Goal: Task Accomplishment & Management: Use online tool/utility

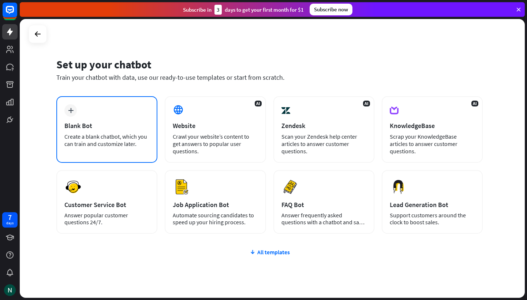
click at [120, 116] on div "plus Blank Bot Create a blank chatbot, which you can train and customize later." at bounding box center [106, 129] width 101 height 67
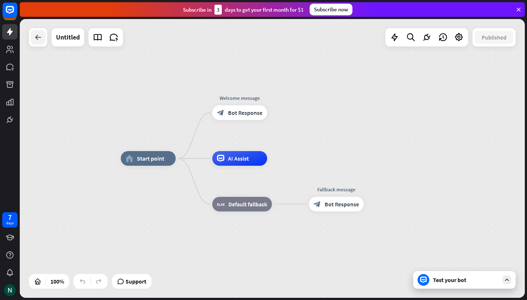
click at [40, 37] on icon at bounding box center [38, 37] width 9 height 9
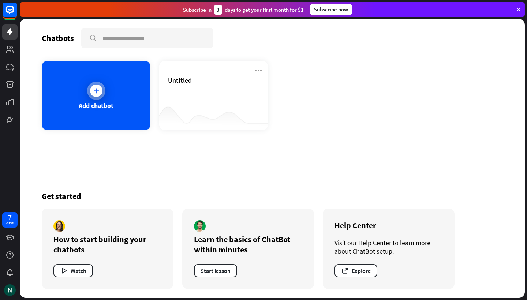
click at [77, 80] on div "Add chatbot" at bounding box center [96, 96] width 109 height 70
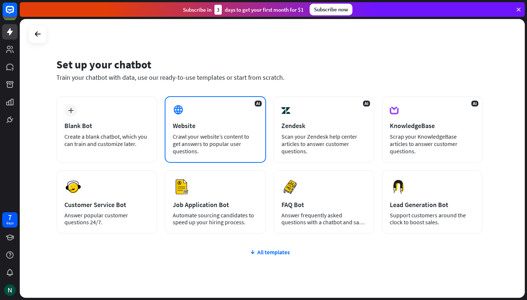
click at [197, 123] on div "Website" at bounding box center [215, 126] width 85 height 8
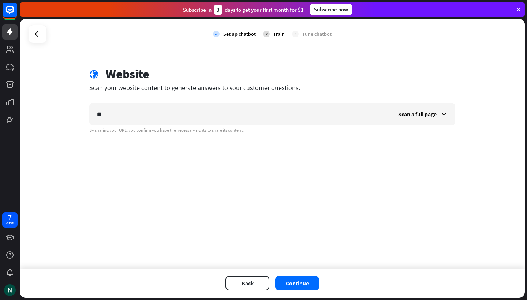
type input "*"
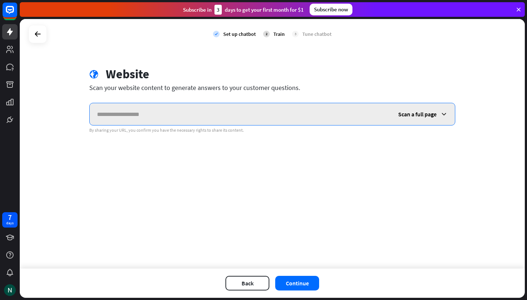
paste input "**********"
type input "**********"
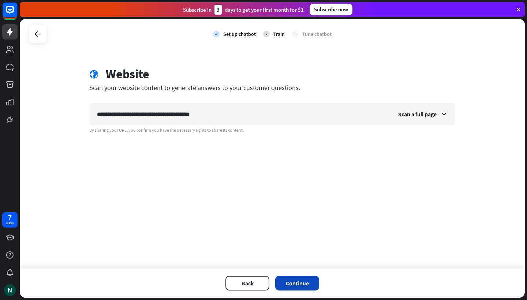
click at [290, 284] on button "Continue" at bounding box center [297, 283] width 44 height 15
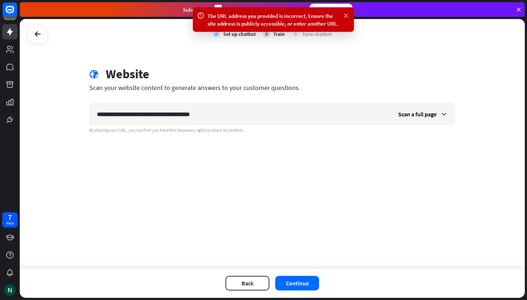
click at [346, 17] on icon at bounding box center [345, 16] width 7 height 8
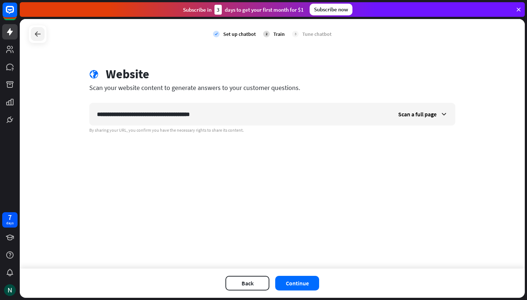
click at [40, 38] on div at bounding box center [38, 34] width 14 height 14
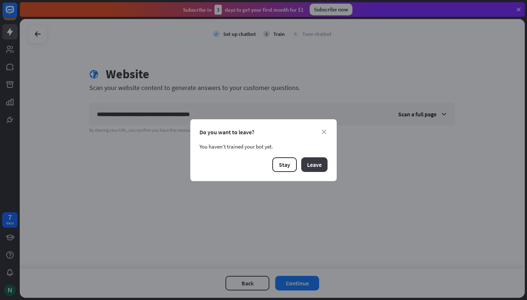
click at [308, 167] on button "Leave" at bounding box center [314, 164] width 26 height 15
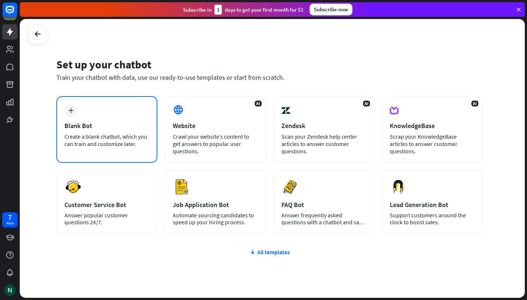
click at [101, 149] on div "plus Blank Bot Create a blank chatbot, which you can train and customize later." at bounding box center [106, 129] width 101 height 67
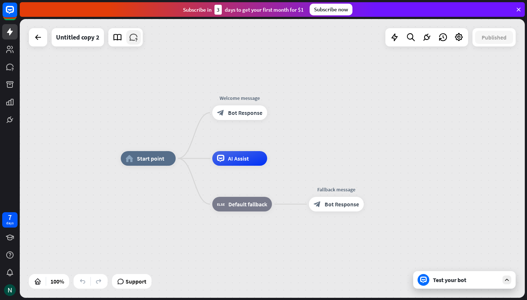
click at [131, 37] on icon at bounding box center [134, 38] width 10 height 10
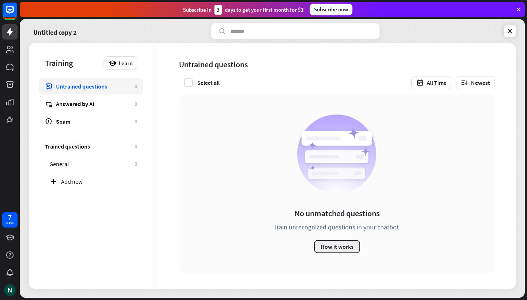
click at [324, 244] on button "How it works" at bounding box center [337, 246] width 46 height 13
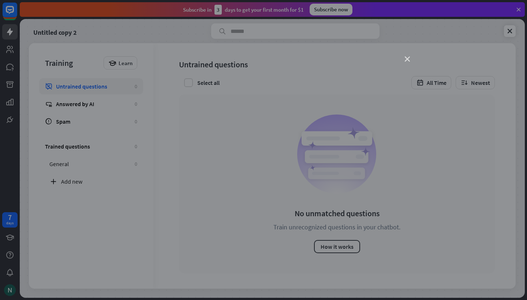
click at [409, 59] on icon "close" at bounding box center [407, 59] width 5 height 5
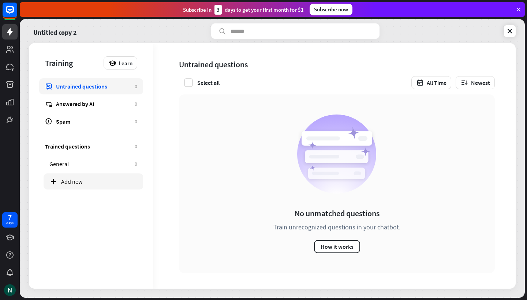
click at [71, 179] on div "Add new" at bounding box center [99, 181] width 76 height 7
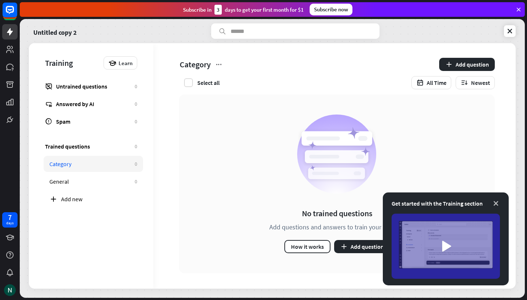
click at [495, 202] on icon at bounding box center [496, 203] width 7 height 7
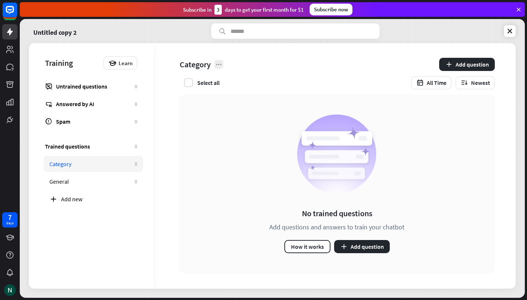
click at [219, 65] on icon at bounding box center [218, 64] width 7 height 7
click at [215, 60] on div at bounding box center [219, 64] width 9 height 9
click at [170, 104] on div "No trained questions Add questions and answers to train your chatbot How it wor…" at bounding box center [331, 191] width 357 height 194
click at [9, 70] on icon at bounding box center [9, 67] width 7 height 7
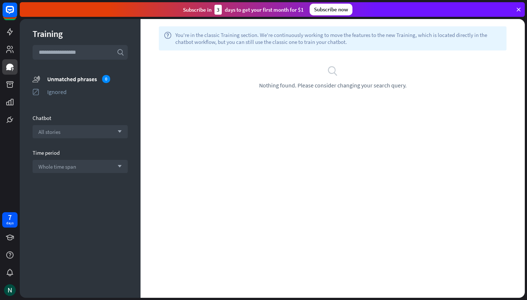
click at [76, 51] on input "text" at bounding box center [80, 52] width 95 height 15
click at [6, 34] on icon at bounding box center [9, 31] width 9 height 9
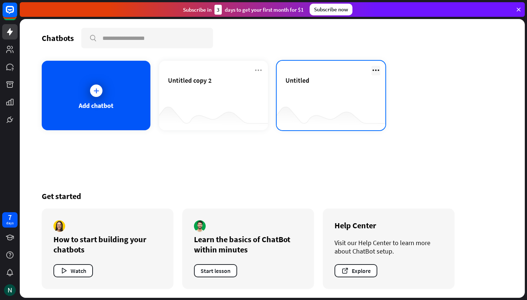
click at [375, 67] on icon at bounding box center [376, 70] width 9 height 9
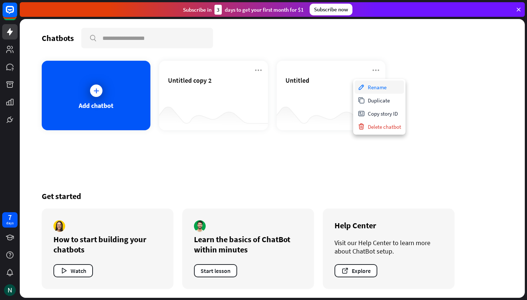
click at [374, 90] on div "Rename" at bounding box center [379, 87] width 49 height 13
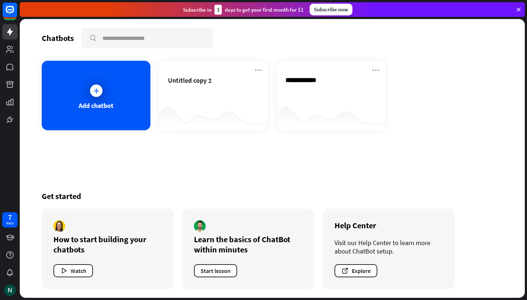
type input "**********"
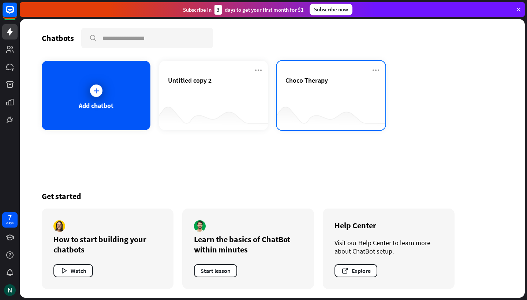
click at [358, 107] on div "Chatbots search Add chatbot Untitled copy 2 Choco Therapy Get started How to st…" at bounding box center [272, 158] width 505 height 279
click at [358, 107] on div at bounding box center [331, 116] width 109 height 28
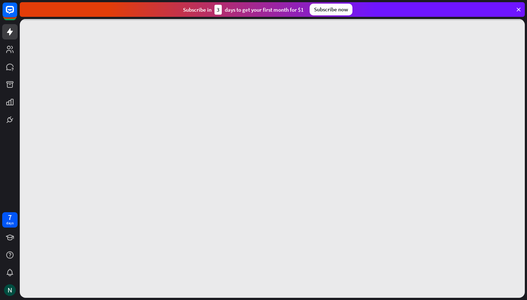
click at [358, 107] on div at bounding box center [272, 158] width 505 height 279
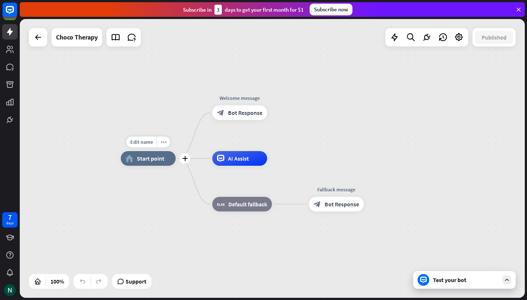
click at [131, 161] on icon "home_2" at bounding box center [130, 158] width 8 height 7
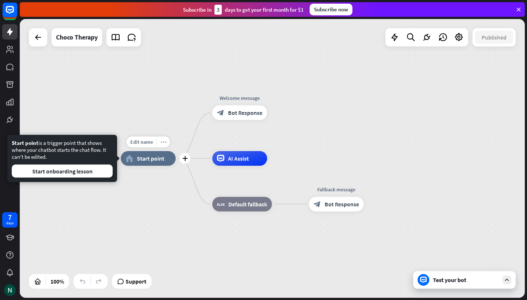
click at [163, 144] on icon "more_horiz" at bounding box center [164, 142] width 6 height 5
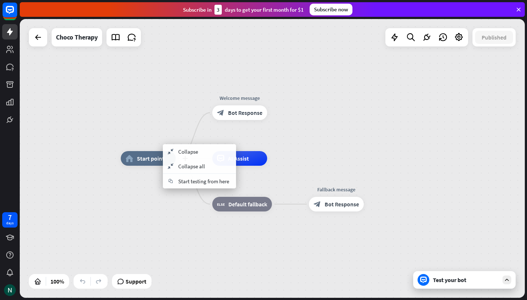
click at [145, 164] on div "home_2 Start point" at bounding box center [148, 158] width 55 height 15
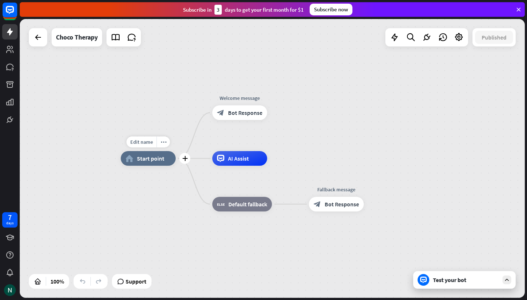
click at [135, 160] on div "home_2 Start point" at bounding box center [148, 158] width 55 height 15
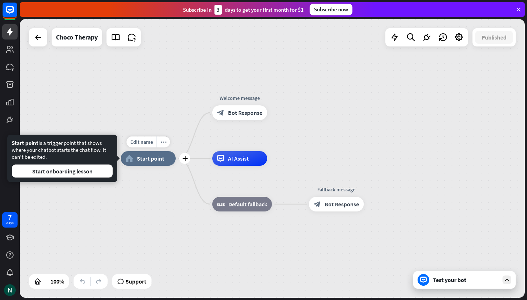
click at [135, 160] on div "home_2 Start point" at bounding box center [148, 158] width 55 height 15
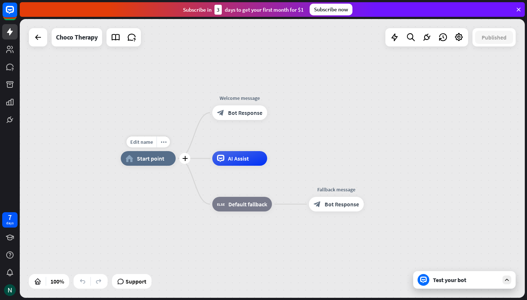
click at [135, 160] on div "home_2 Start point" at bounding box center [148, 158] width 55 height 15
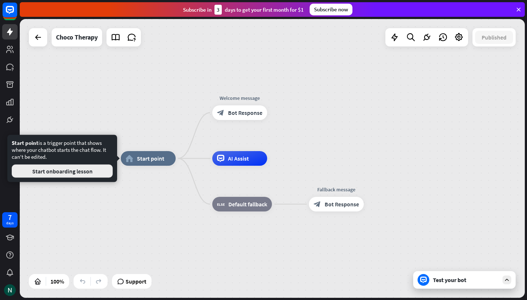
click at [84, 174] on button "Start onboarding lesson" at bounding box center [62, 171] width 101 height 13
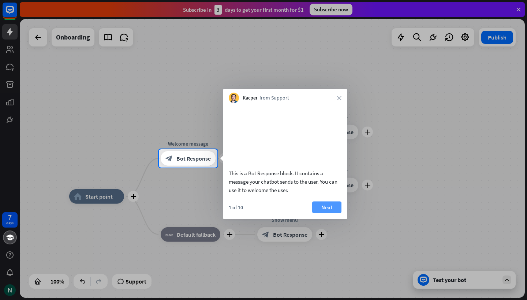
click at [317, 213] on button "Next" at bounding box center [326, 207] width 29 height 12
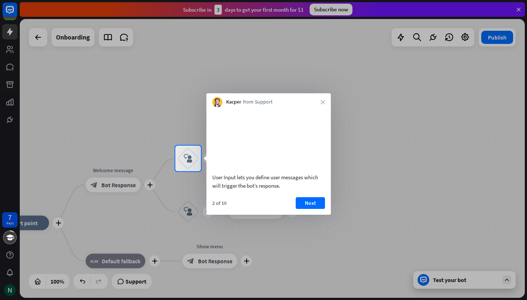
click at [317, 209] on button "Next" at bounding box center [310, 203] width 29 height 12
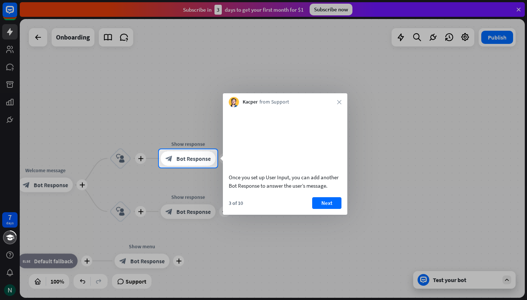
click at [317, 209] on button "Next" at bounding box center [326, 203] width 29 height 12
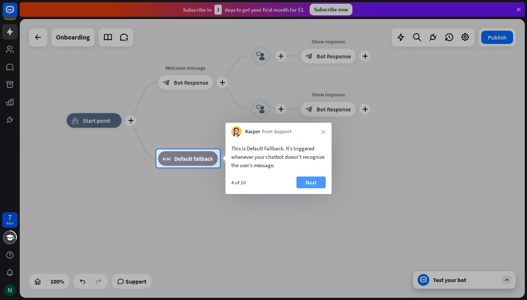
click at [311, 186] on button "Next" at bounding box center [311, 183] width 29 height 12
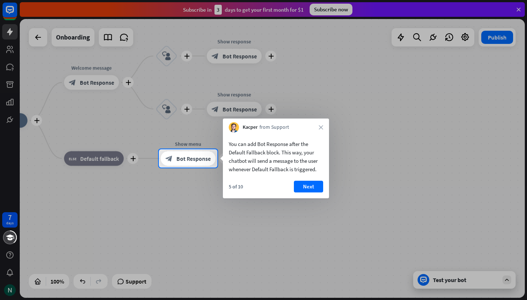
click at [311, 186] on button "Next" at bounding box center [308, 187] width 29 height 12
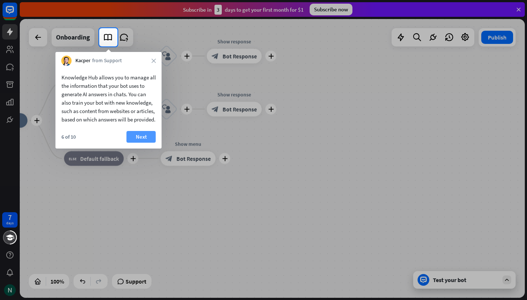
click at [140, 143] on button "Next" at bounding box center [141, 137] width 29 height 12
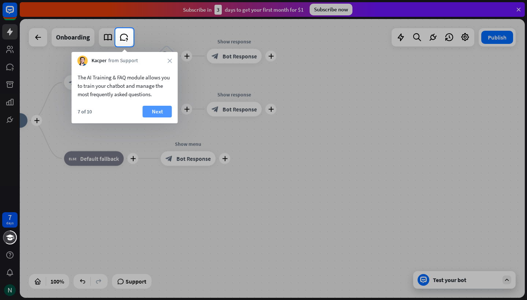
click at [159, 112] on button "Next" at bounding box center [157, 112] width 29 height 12
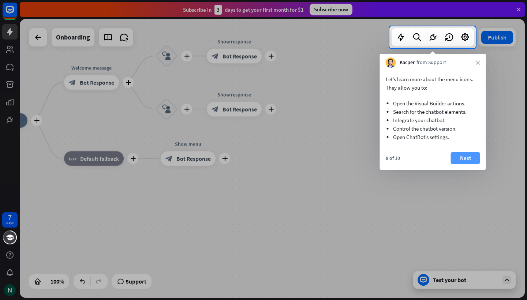
click at [464, 157] on button "Next" at bounding box center [465, 158] width 29 height 12
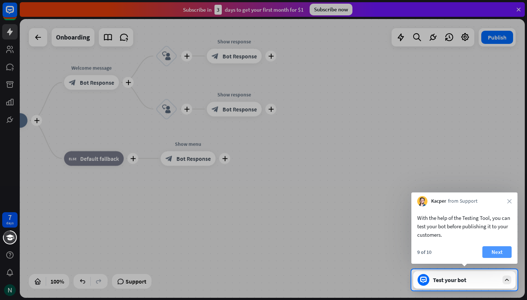
click at [490, 251] on button "Next" at bounding box center [497, 252] width 29 height 12
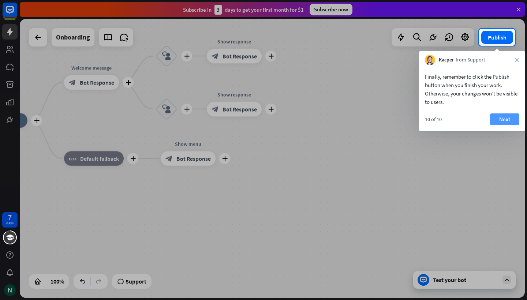
click at [508, 121] on button "Next" at bounding box center [504, 120] width 29 height 12
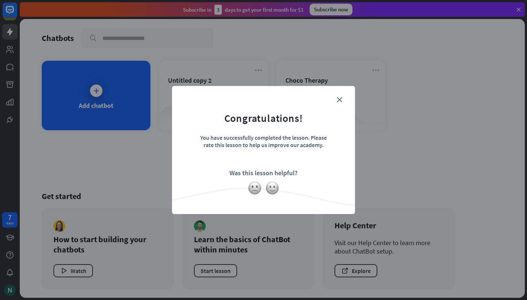
click at [342, 102] on form "Congratulations! You have successfully completed the lesson. Please rate this l…" at bounding box center [263, 139] width 165 height 88
click at [338, 99] on icon "close" at bounding box center [339, 99] width 5 height 5
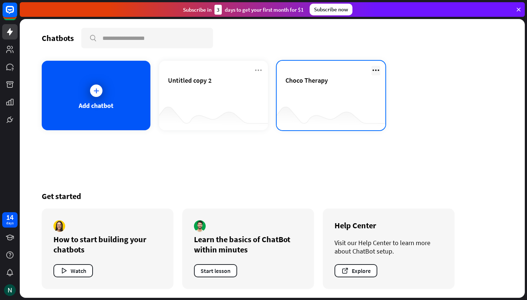
click at [374, 70] on icon at bounding box center [376, 70] width 9 height 9
click at [316, 96] on div "Choco Therapy" at bounding box center [331, 89] width 91 height 26
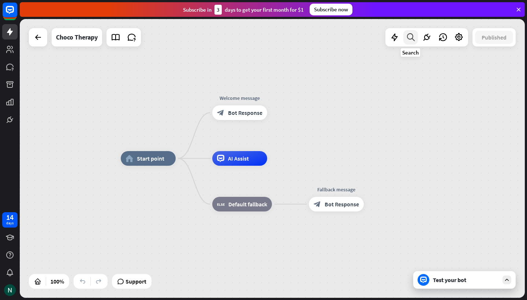
click at [409, 36] on icon at bounding box center [411, 38] width 10 height 10
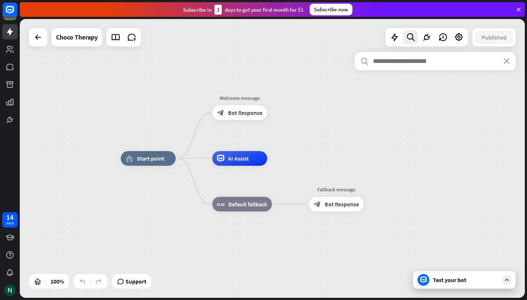
click at [451, 283] on div "search close" at bounding box center [435, 170] width 161 height 237
click at [511, 282] on div "search close" at bounding box center [435, 170] width 161 height 237
click at [506, 281] on div "search close" at bounding box center [435, 170] width 161 height 237
click at [41, 40] on icon at bounding box center [38, 37] width 9 height 9
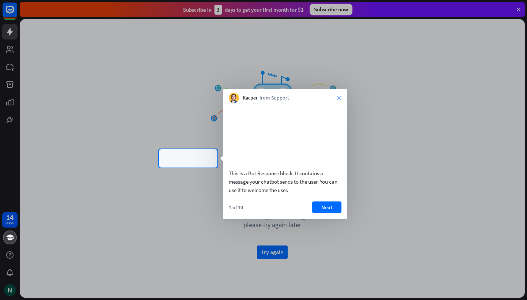
click at [340, 99] on icon "close" at bounding box center [339, 98] width 4 height 4
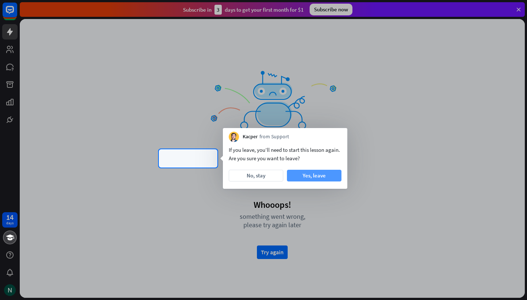
click at [311, 176] on button "Yes, leave" at bounding box center [314, 176] width 55 height 12
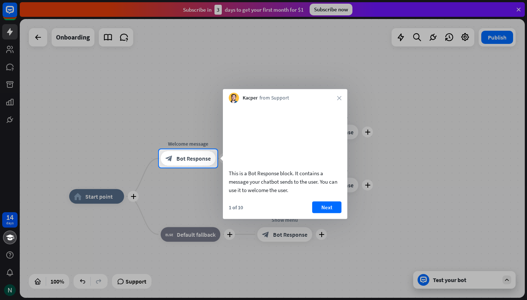
click at [519, 10] on div at bounding box center [263, 74] width 527 height 149
click at [521, 10] on div at bounding box center [263, 74] width 527 height 149
click at [332, 213] on button "Next" at bounding box center [326, 207] width 29 height 12
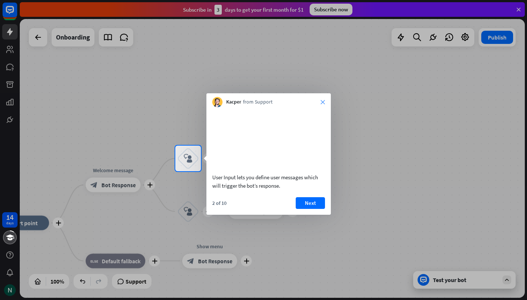
click at [322, 102] on icon "close" at bounding box center [323, 102] width 4 height 4
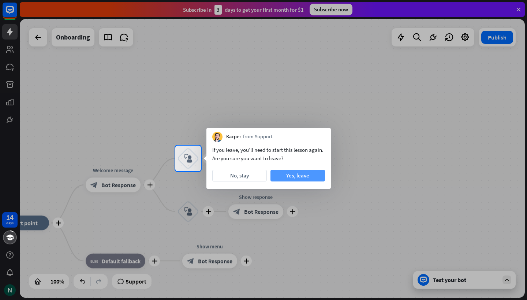
click at [313, 176] on button "Yes, leave" at bounding box center [298, 176] width 55 height 12
